Goal: Participate in discussion: Engage in conversation with other users on a specific topic

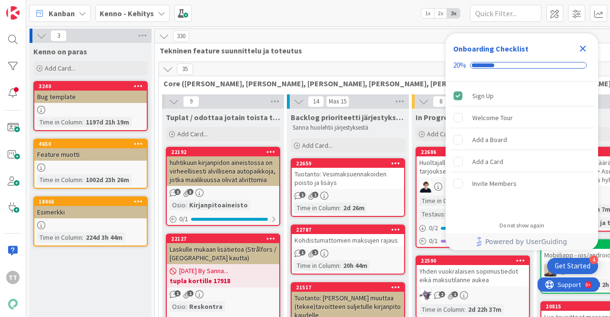
click at [580, 51] on icon "Close Checklist" at bounding box center [582, 48] width 11 height 11
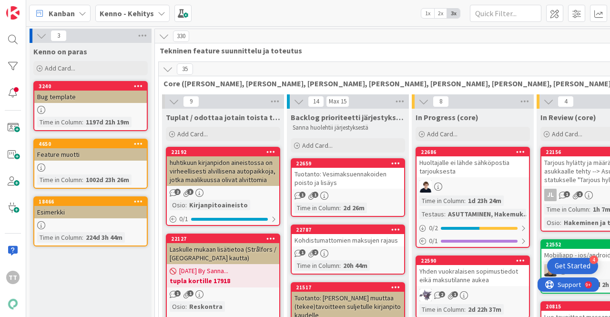
click at [144, 12] on b "Kenno - Kehitys" at bounding box center [127, 14] width 54 height 10
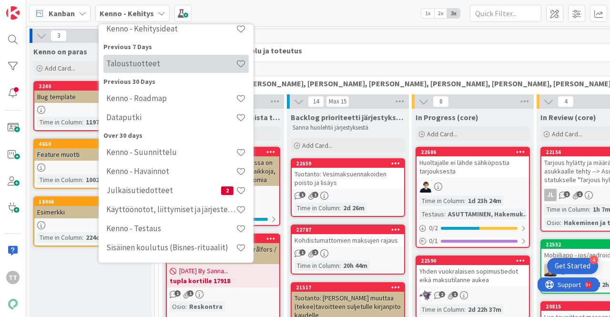
scroll to position [37, 0]
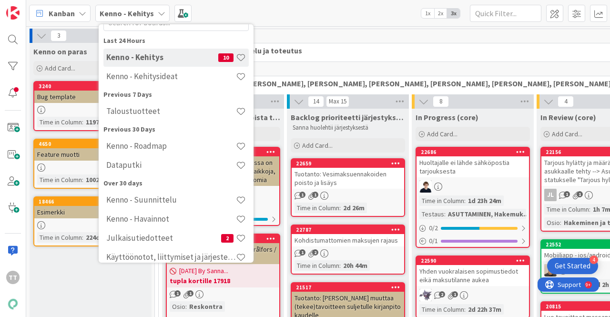
click at [316, 37] on div "330" at bounding box center [535, 36] width 761 height 14
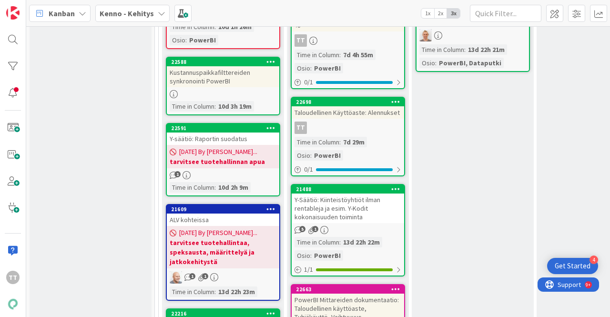
scroll to position [12063, 0]
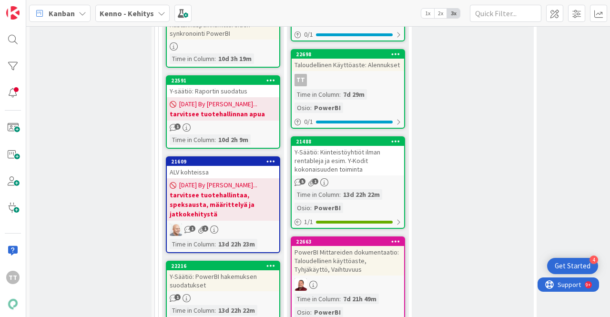
click at [337, 246] on div "PowerBI Mittareiden dokumentaatio: Taloudellinen käyttöaste, Tyhjäkäyttö, Vaiht…" at bounding box center [348, 261] width 113 height 30
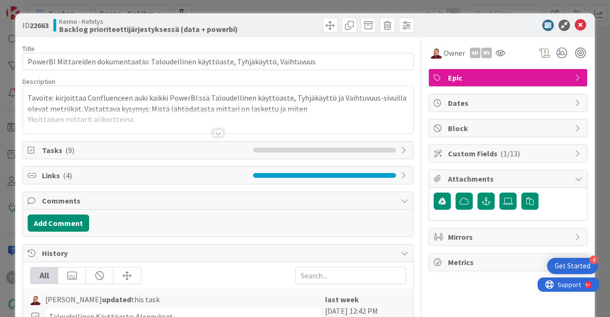
click at [213, 129] on div at bounding box center [218, 133] width 10 height 8
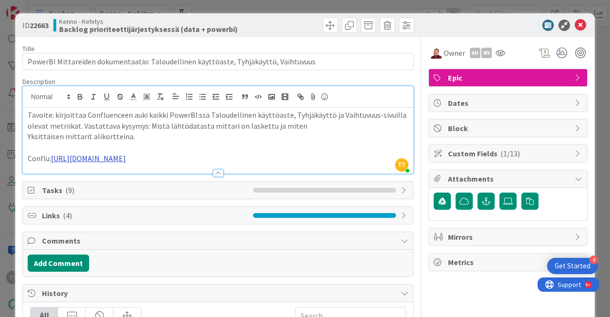
click at [126, 157] on link "[URL][DOMAIN_NAME]" at bounding box center [88, 159] width 75 height 10
click at [164, 175] on link "[URL][DOMAIN_NAME]" at bounding box center [165, 177] width 65 height 12
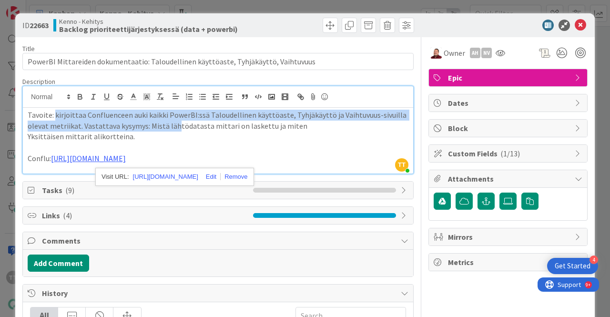
drag, startPoint x: 54, startPoint y: 115, endPoint x: 175, endPoint y: 122, distance: 120.8
click at [175, 122] on p "Tavoite: kirjoittaa Confluenceen auki kaikki PowerBI:ssä Taloudellinen käyttöas…" at bounding box center [218, 120] width 381 height 21
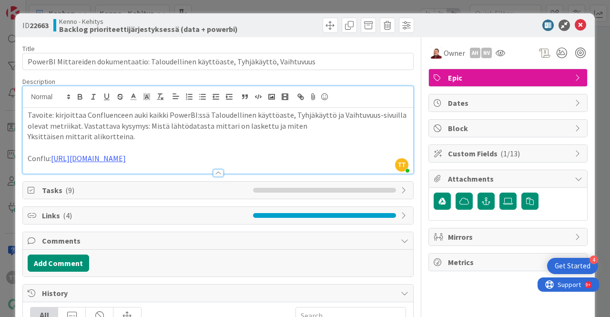
click at [175, 122] on p "Tavoite: kirjoittaa Confluenceen auki kaikki PowerBI:ssä Taloudellinen käyttöas…" at bounding box center [218, 120] width 381 height 21
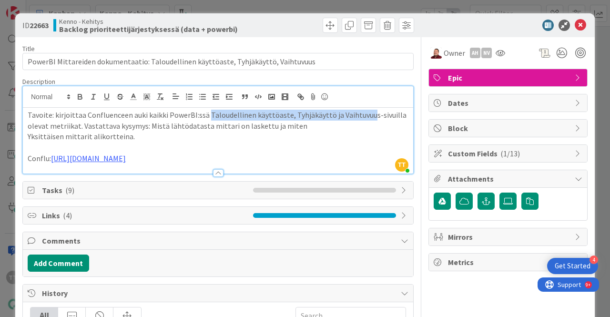
drag, startPoint x: 206, startPoint y: 113, endPoint x: 366, endPoint y: 118, distance: 160.3
click at [366, 118] on p "Tavoite: kirjoittaa Confluenceen auki kaikki PowerBI:ssä Taloudellinen käyttöas…" at bounding box center [218, 120] width 381 height 21
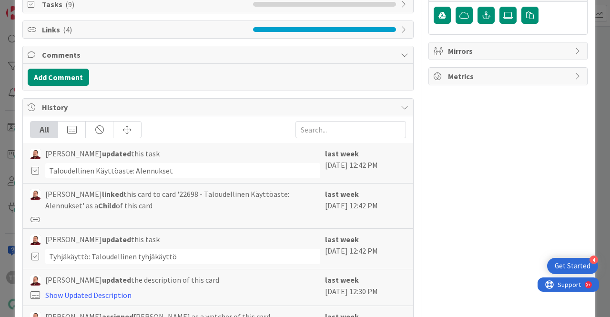
scroll to position [238, 0]
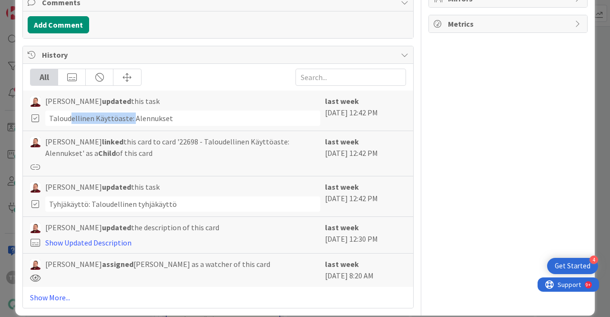
drag, startPoint x: 70, startPoint y: 116, endPoint x: 132, endPoint y: 116, distance: 62.0
click at [132, 116] on div "Taloudellinen Käyttöaste: Alennukset" at bounding box center [182, 118] width 275 height 15
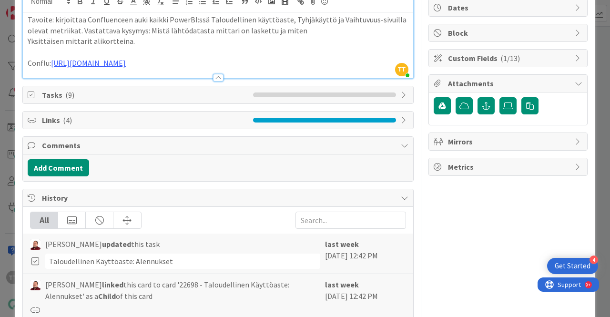
scroll to position [0, 0]
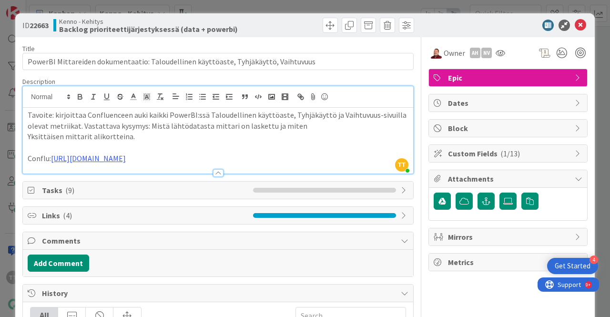
click at [58, 214] on span "Links ( 4 )" at bounding box center [145, 215] width 206 height 11
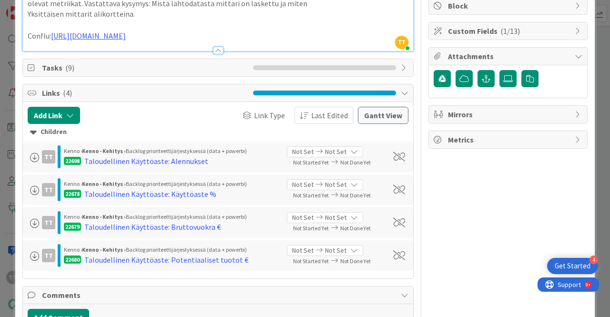
scroll to position [143, 0]
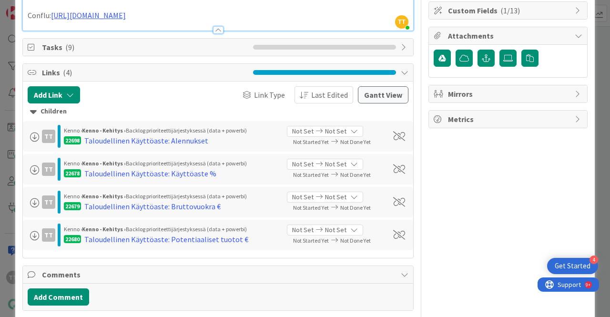
click at [325, 199] on span "Not Set" at bounding box center [335, 197] width 21 height 10
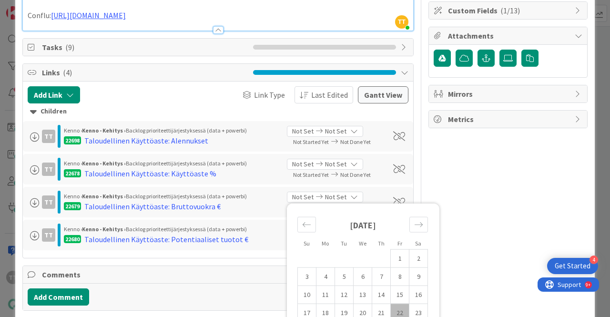
click at [325, 199] on span "Not Set" at bounding box center [335, 197] width 21 height 10
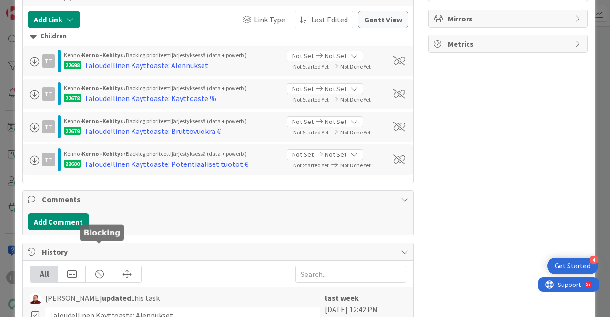
scroll to position [238, 0]
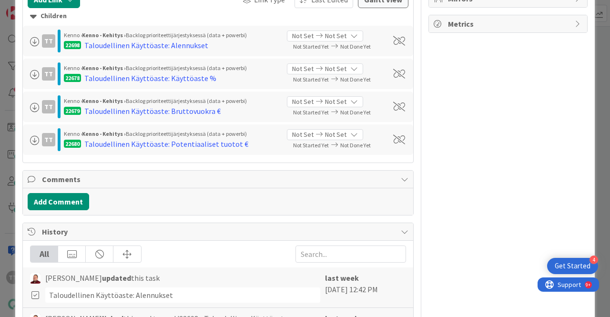
click at [57, 188] on div "Add Comment" at bounding box center [218, 201] width 390 height 27
click at [56, 198] on button "Add Comment" at bounding box center [59, 201] width 62 height 17
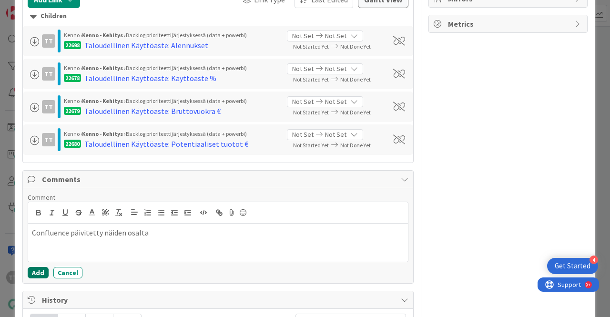
click at [36, 271] on button "Add" at bounding box center [38, 272] width 21 height 11
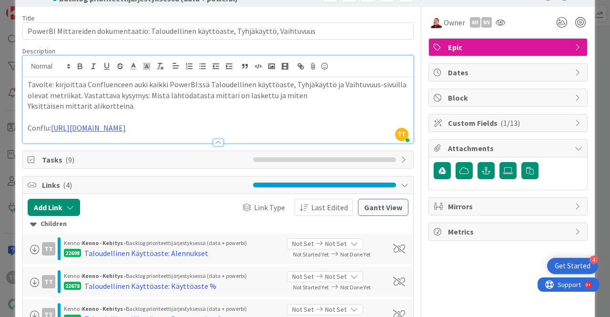
scroll to position [0, 0]
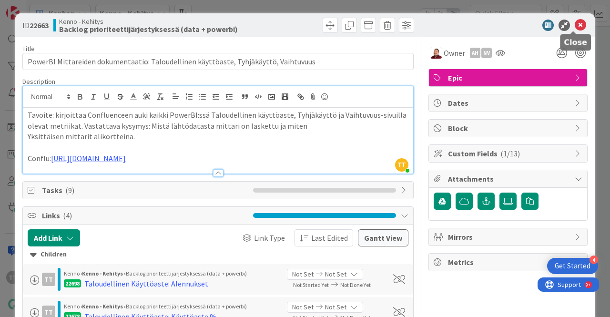
click at [575, 26] on icon at bounding box center [580, 25] width 11 height 11
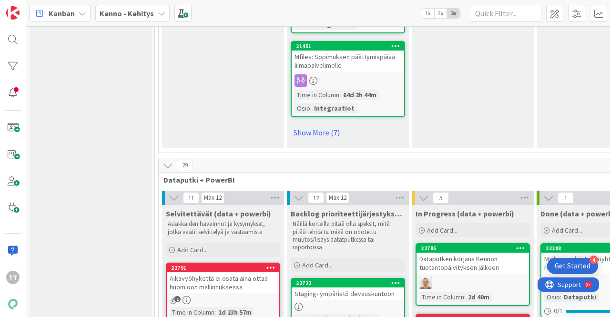
scroll to position [11491, 0]
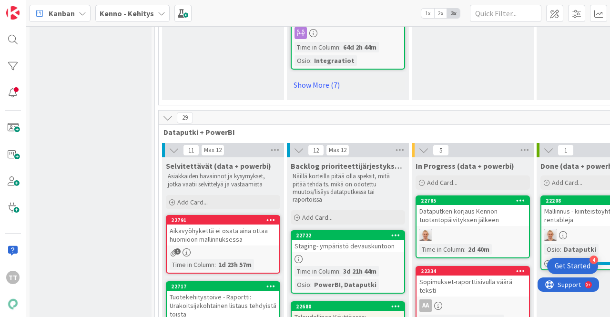
click at [349, 311] on div "Taloudellinen Käyttöaste: Potentiaaliset tuotot €" at bounding box center [348, 321] width 113 height 21
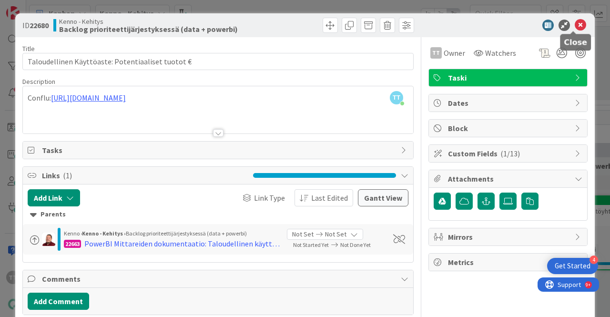
click at [575, 26] on icon at bounding box center [580, 25] width 11 height 11
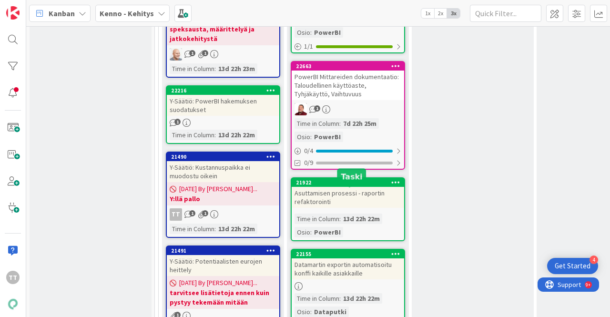
scroll to position [12254, 0]
